Goal: Task Accomplishment & Management: Manage account settings

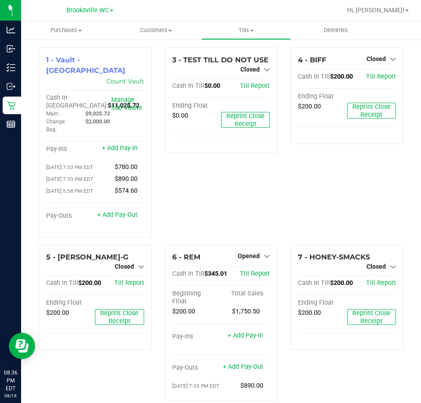
click at [232, 189] on div "3 - TEST TILL DO NOT USE Closed Open Till Cash In Till $0.00 Till Report Ending…" at bounding box center [221, 145] width 126 height 197
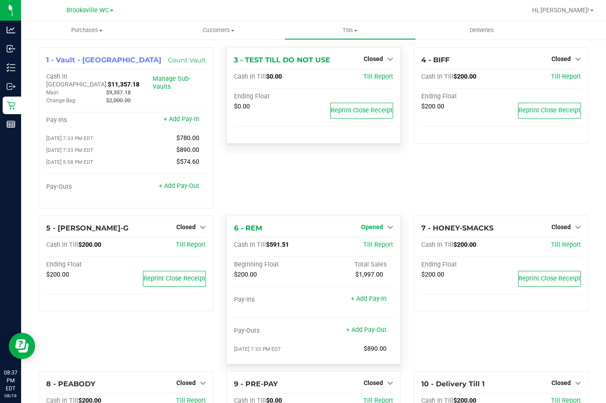
click at [380, 224] on link "Opened" at bounding box center [377, 227] width 32 height 7
click at [375, 243] on link "Close Till" at bounding box center [373, 245] width 24 height 7
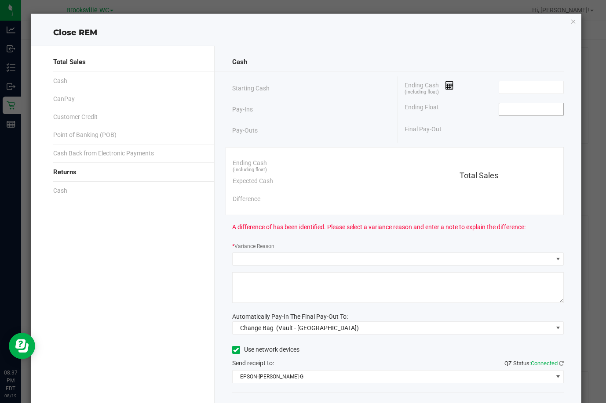
click at [421, 109] on input at bounding box center [531, 109] width 65 height 12
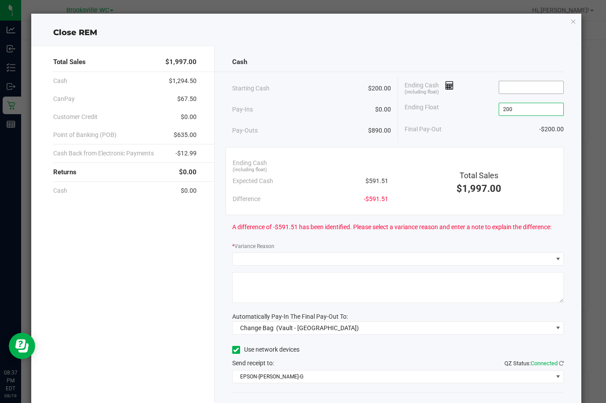
type input "$200.00"
click at [421, 87] on input at bounding box center [531, 87] width 65 height 12
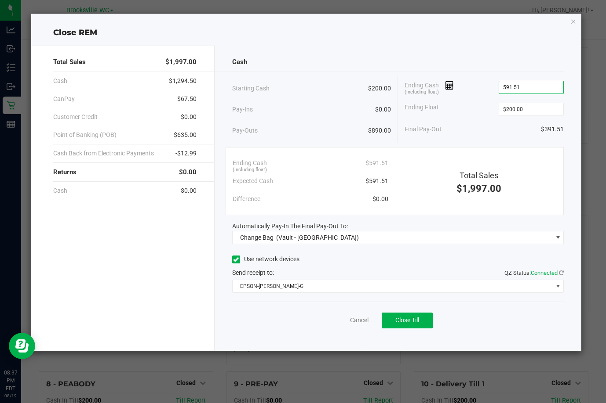
type input "$591.51"
drag, startPoint x: 450, startPoint y: 118, endPoint x: 435, endPoint y: 138, distance: 24.8
click at [421, 118] on div "Ending Float $200.00" at bounding box center [483, 109] width 159 height 22
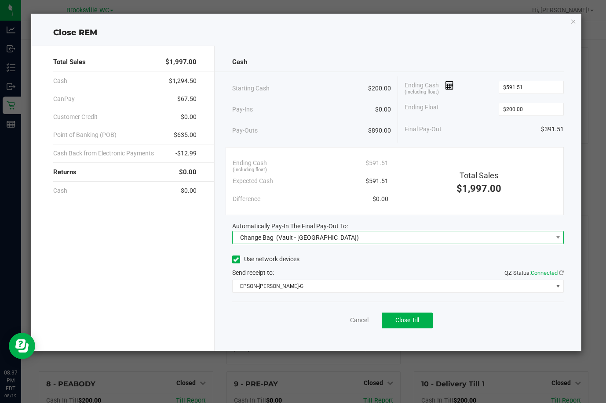
click at [306, 235] on span "(Vault - Brooksville)" at bounding box center [317, 237] width 83 height 7
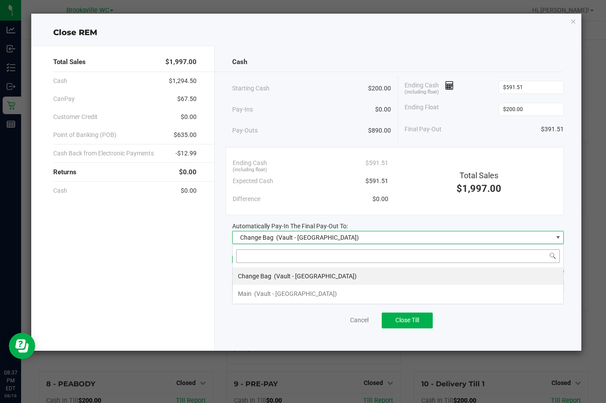
scroll to position [13, 332]
click at [286, 297] on span "(Vault - Brooksville)" at bounding box center [295, 293] width 83 height 7
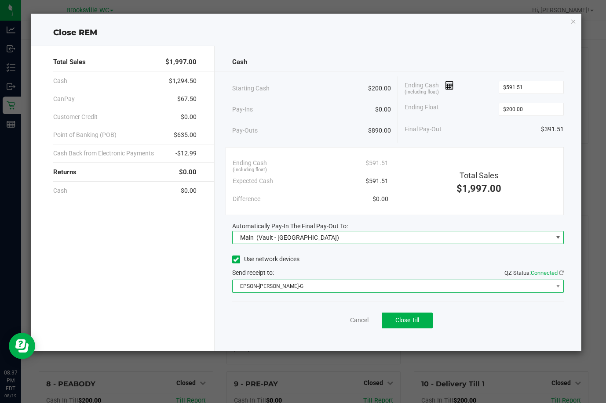
click at [291, 288] on span "EPSON-BECKY-G" at bounding box center [391, 286] width 319 height 12
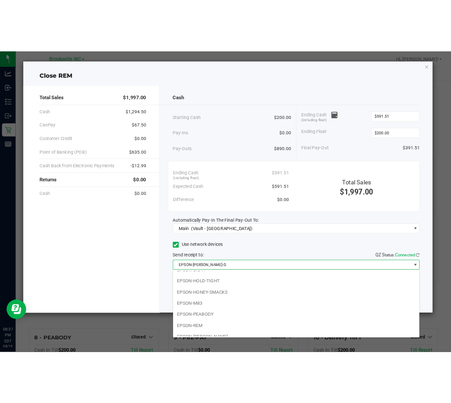
scroll to position [76, 0]
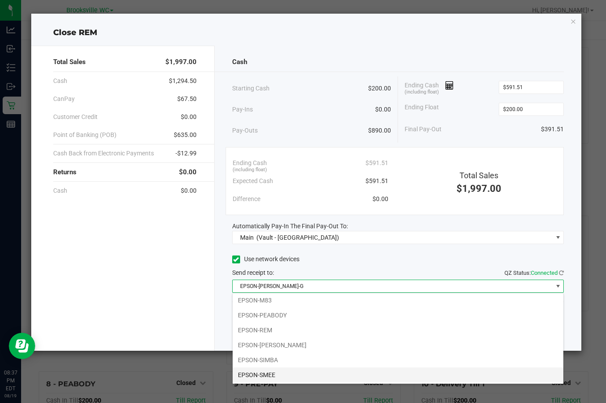
click at [290, 379] on li "EPSON-SMEE" at bounding box center [397, 375] width 330 height 15
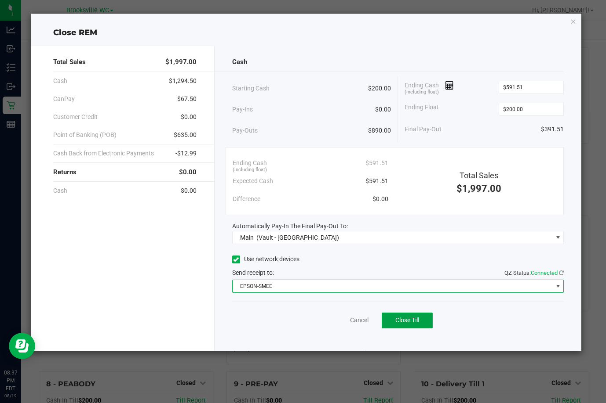
click at [415, 325] on button "Close Till" at bounding box center [406, 321] width 51 height 16
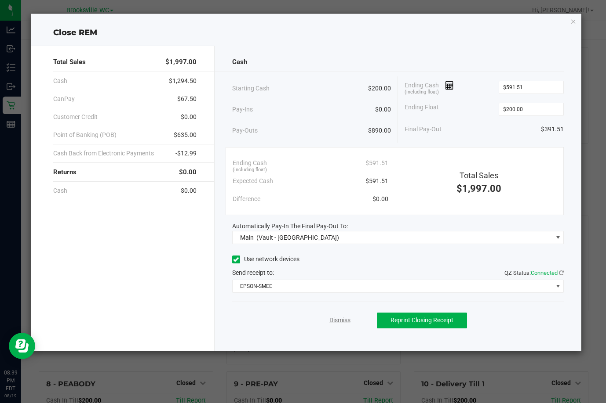
click at [337, 321] on link "Dismiss" at bounding box center [339, 320] width 21 height 9
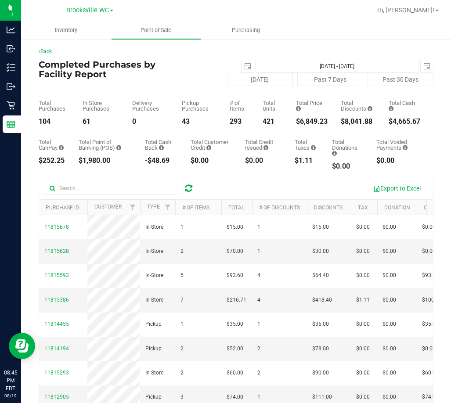
click at [201, 119] on div "43" at bounding box center [199, 121] width 35 height 7
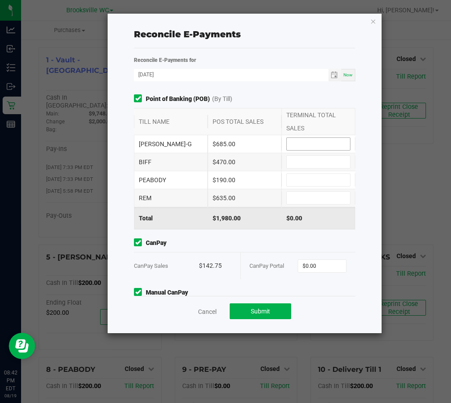
click at [312, 142] on input at bounding box center [318, 144] width 63 height 12
type input "$685.00"
click at [308, 198] on input at bounding box center [318, 198] width 63 height 12
type input "$635.00"
click at [309, 173] on div "PEABODY $190.00" at bounding box center [244, 180] width 221 height 18
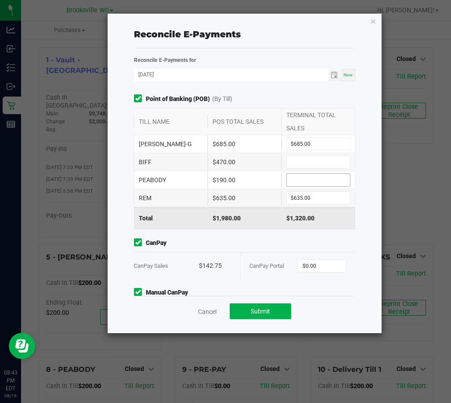
click at [314, 177] on input at bounding box center [318, 180] width 63 height 12
type input "$190.00"
click at [263, 103] on span "Point of Banking (POB) (By Till)" at bounding box center [244, 98] width 221 height 9
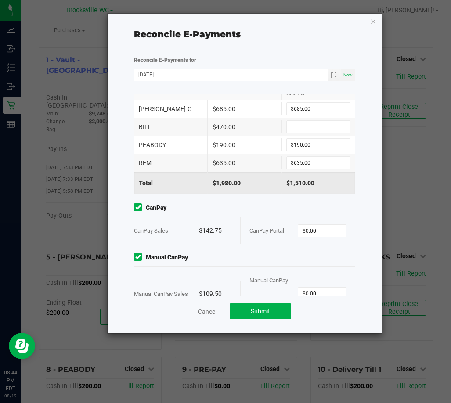
scroll to position [67, 0]
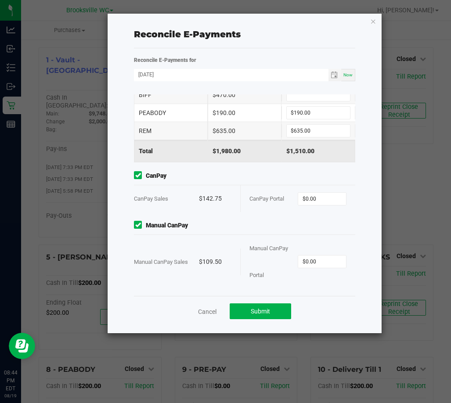
click at [204, 317] on div "Cancel Submit" at bounding box center [244, 311] width 221 height 30
click at [204, 312] on link "Cancel" at bounding box center [207, 312] width 18 height 9
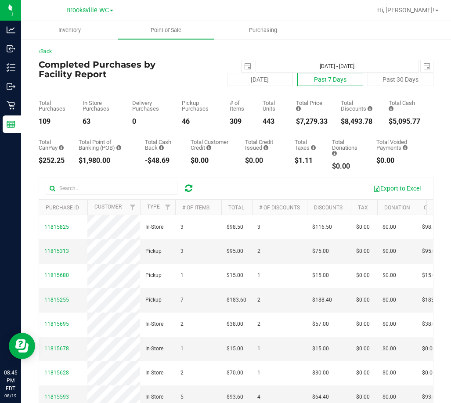
click at [323, 78] on button "Past 7 Days" at bounding box center [330, 79] width 66 height 13
type input "2025-08-12"
type input "Aug 12, 2025 - Aug 19, 2025"
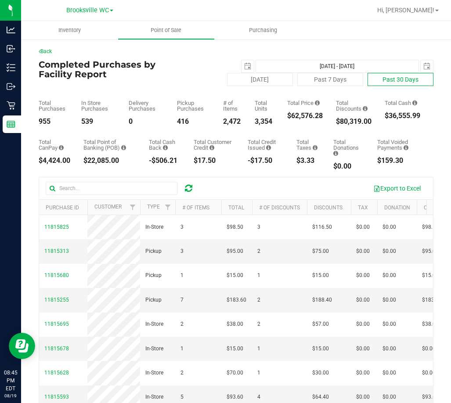
click at [393, 77] on button "Past 30 Days" at bounding box center [401, 79] width 66 height 13
type input "2025-07-20"
type input "Jul 20, 2025 - Aug 19, 2025"
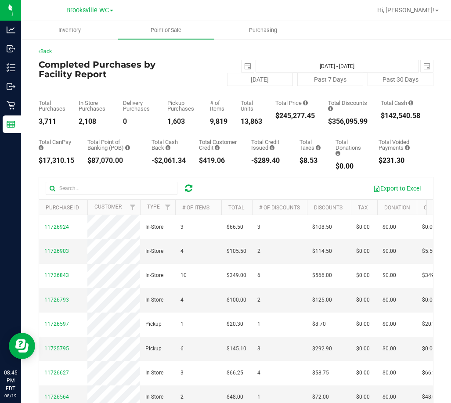
drag, startPoint x: 229, startPoint y: 133, endPoint x: 250, endPoint y: 124, distance: 22.0
click at [229, 133] on div "Total CanPay $17,310.15 Total Point of Banking (POB) $87,070.00 Total Cash Back…" at bounding box center [236, 147] width 395 height 45
click at [261, 80] on button "Today" at bounding box center [260, 79] width 66 height 13
type input "Aug 19, 2025 - Aug 19, 2025"
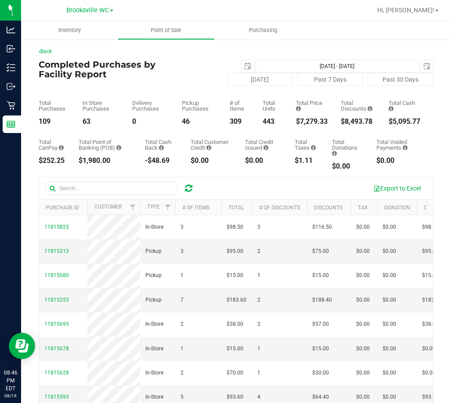
click at [201, 87] on div "Total Purchases 109 In Store Purchases 63 Delivery Purchases 0 Pickup Purchases…" at bounding box center [236, 105] width 395 height 39
